Goal: Transaction & Acquisition: Purchase product/service

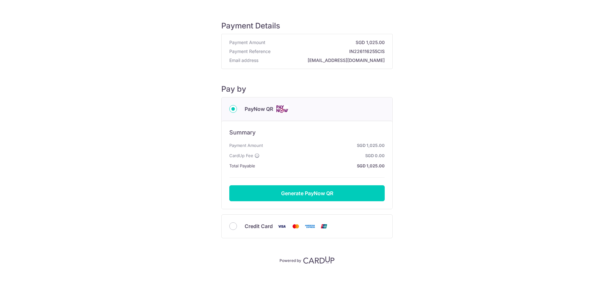
click at [251, 225] on span "Credit Card" at bounding box center [259, 227] width 28 height 8
click at [237, 225] on input "Credit Card" at bounding box center [233, 227] width 8 height 8
radio input "true"
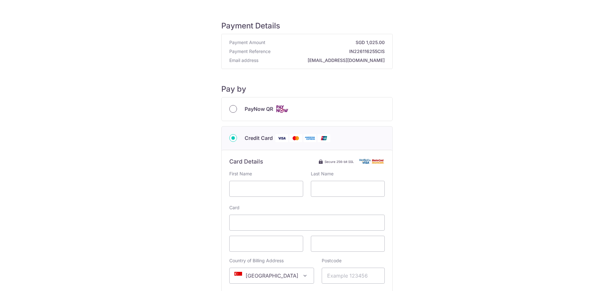
click at [231, 109] on input "PayNow QR" at bounding box center [233, 109] width 8 height 8
radio input "true"
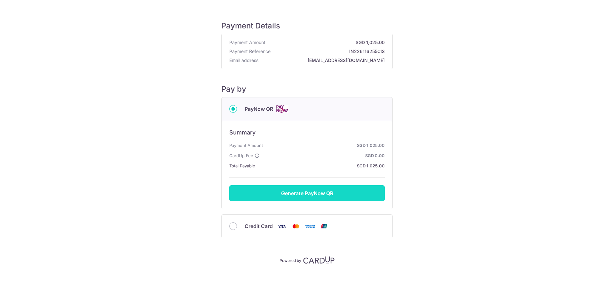
click at [322, 197] on button "Generate PayNow QR" at bounding box center [306, 193] width 155 height 16
